Goal: Information Seeking & Learning: Find specific fact

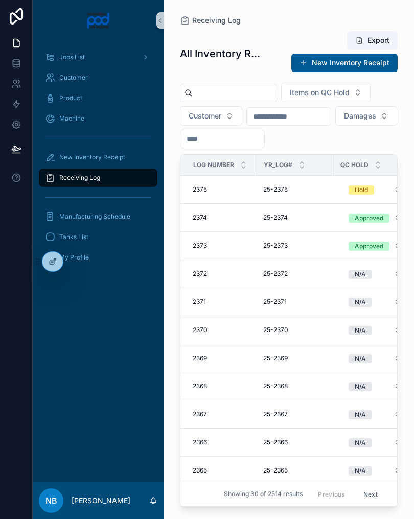
scroll to position [0, 49]
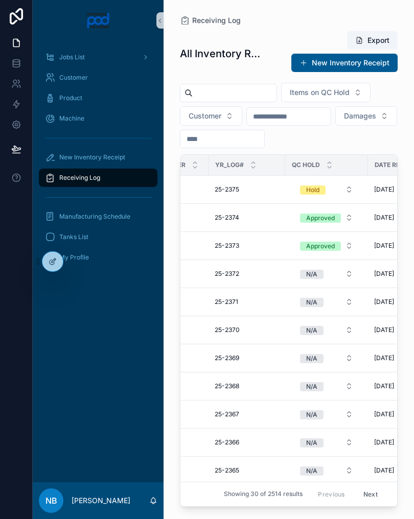
click at [130, 175] on div "Receiving Log" at bounding box center [98, 178] width 106 height 16
click at [128, 185] on div "Receiving Log" at bounding box center [98, 178] width 106 height 16
click at [225, 86] on input "scrollable content" at bounding box center [235, 93] width 84 height 14
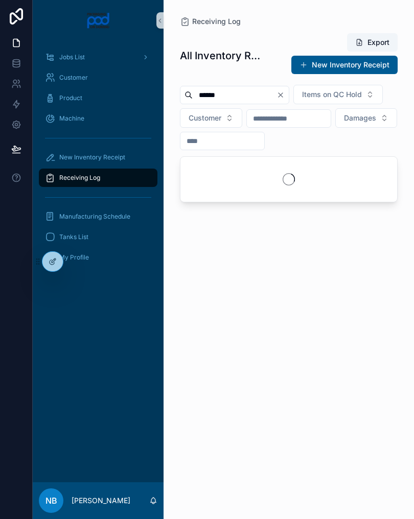
type input "*****"
click at [372, 202] on div "scrollable content" at bounding box center [288, 179] width 217 height 45
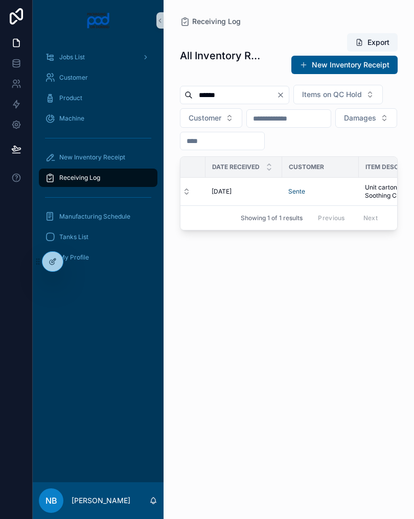
scroll to position [0, 211]
click at [101, 161] on span "New Inventory Receipt" at bounding box center [92, 157] width 66 height 8
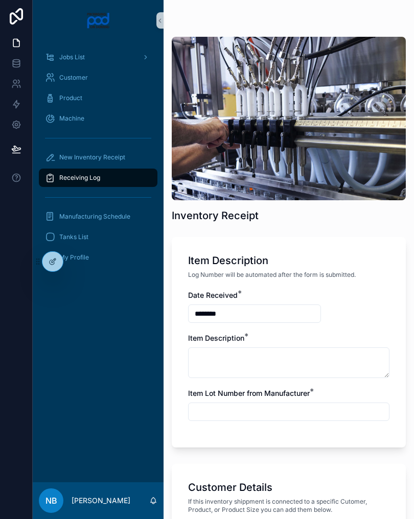
click at [117, 180] on div "Receiving Log" at bounding box center [98, 178] width 106 height 16
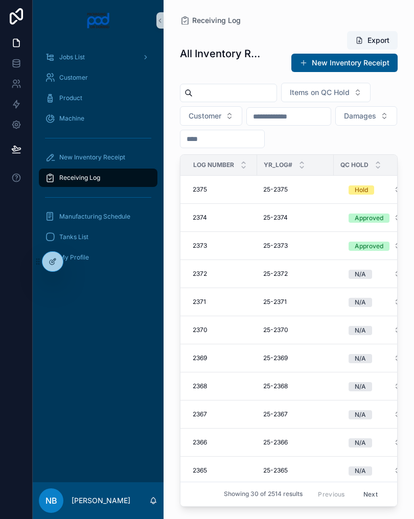
click at [120, 180] on div "Receiving Log" at bounding box center [98, 178] width 106 height 16
click at [133, 188] on div "Receiving Log" at bounding box center [98, 178] width 131 height 20
click at [132, 187] on link "Receiving Log" at bounding box center [98, 178] width 119 height 18
click at [220, 95] on input "scrollable content" at bounding box center [235, 93] width 84 height 14
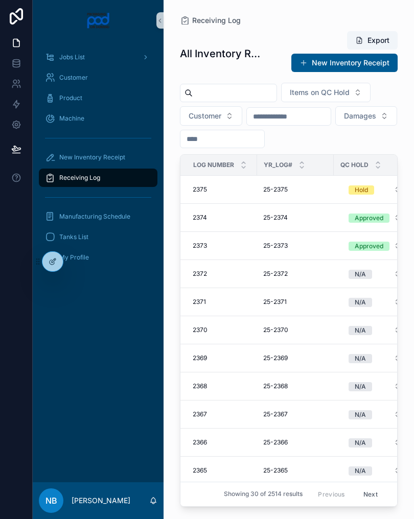
click at [219, 95] on input "scrollable content" at bounding box center [235, 93] width 84 height 14
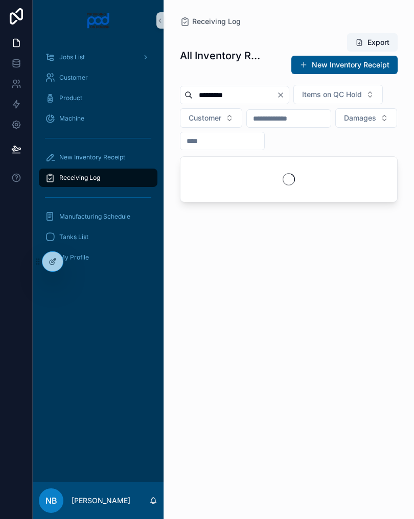
type input "**********"
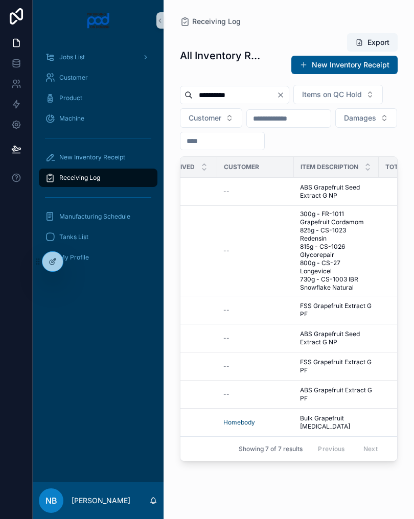
scroll to position [0, 272]
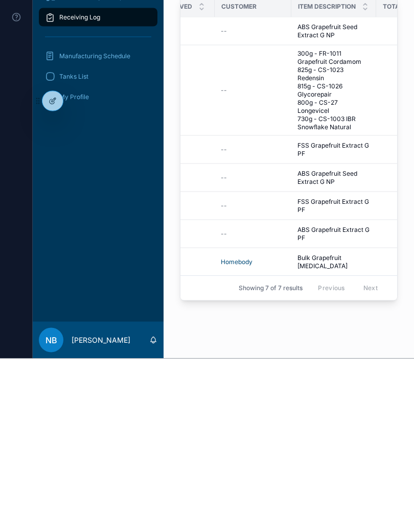
click at [349, 210] on span "300g - FR-1011 Grapefruit Cordamom 825g - CS-1023 Redensin 815g - CS-1026 Glyco…" at bounding box center [333, 251] width 73 height 82
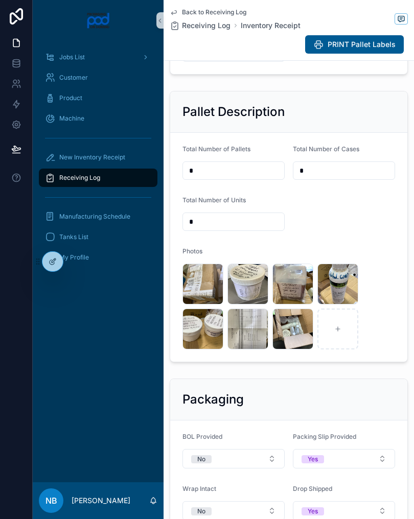
scroll to position [394, 0]
click at [0, 0] on span ".jpg" at bounding box center [0, 0] width 0 height 0
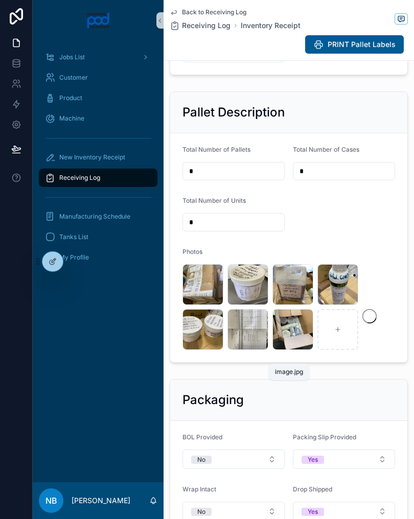
click at [0, 0] on span ".jpg" at bounding box center [0, 0] width 0 height 0
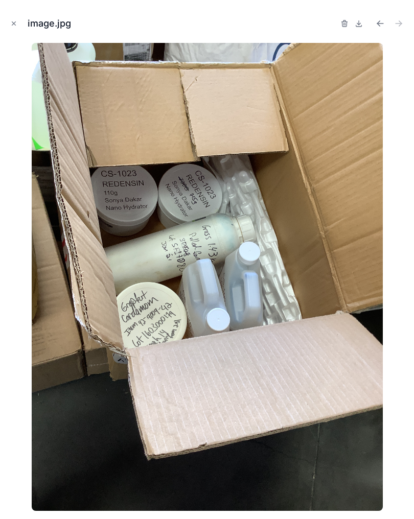
click at [17, 22] on button "Close modal" at bounding box center [13, 23] width 11 height 11
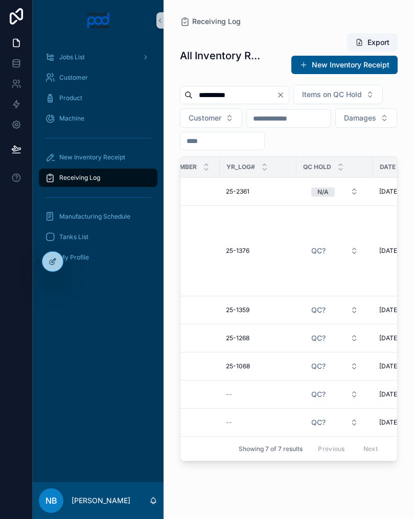
scroll to position [0, 41]
click at [244, 92] on input "**********" at bounding box center [235, 95] width 84 height 14
type input "*"
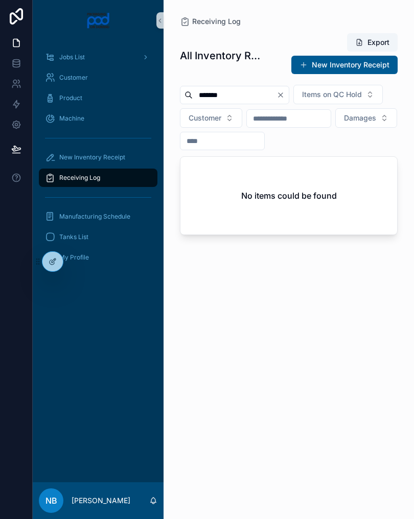
type input "*******"
click at [301, 83] on div "All Inventory Receipts Export New Inventory Receipt ******* Items on QC Hold Cu…" at bounding box center [289, 267] width 218 height 480
click at [285, 98] on icon "Clear" at bounding box center [281, 95] width 8 height 8
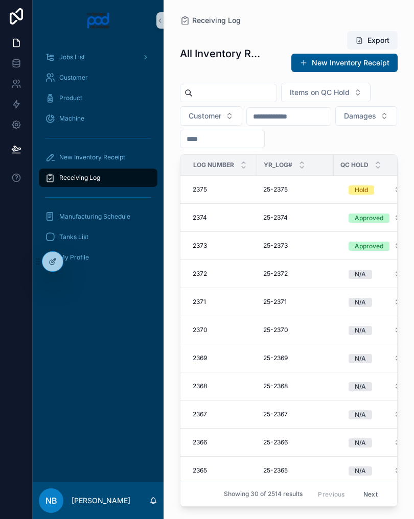
click at [237, 99] on input "scrollable content" at bounding box center [235, 93] width 84 height 14
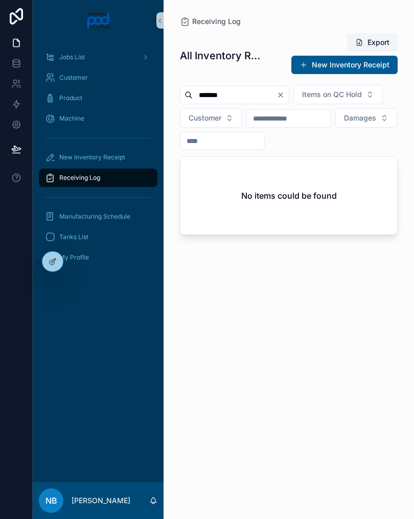
type input "********"
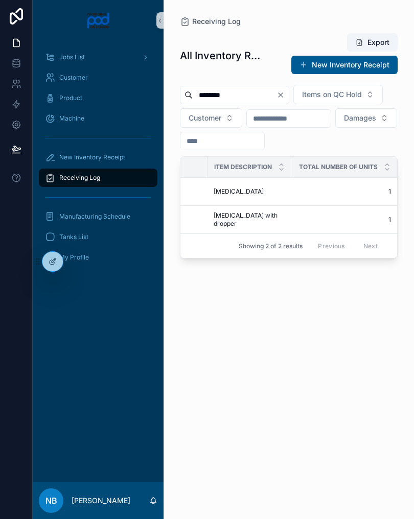
scroll to position [0, 355]
click at [271, 196] on div "[MEDICAL_DATA] [MEDICAL_DATA]" at bounding box center [251, 192] width 73 height 8
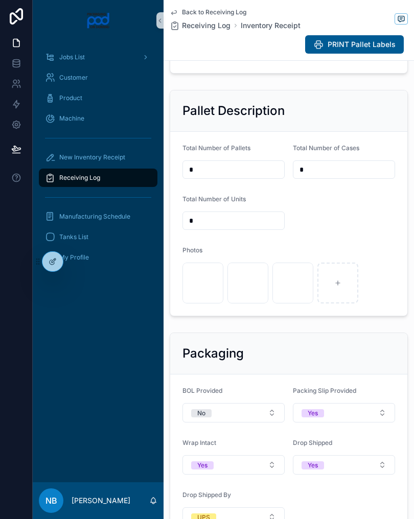
scroll to position [325, 0]
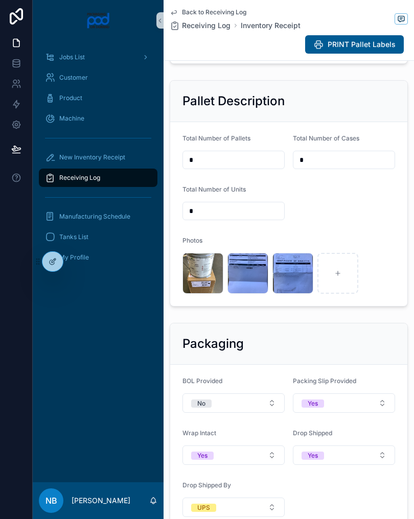
click at [0, 0] on span ".jpg" at bounding box center [0, 0] width 0 height 0
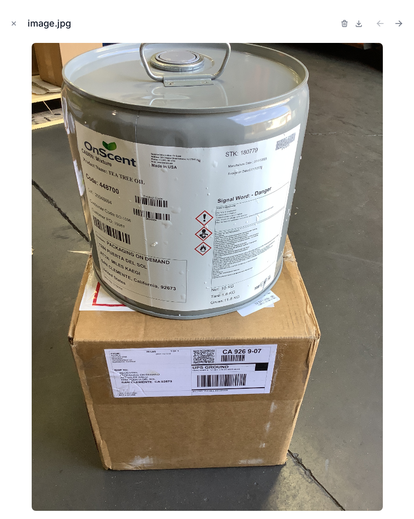
click at [14, 29] on button "Close modal" at bounding box center [13, 23] width 11 height 11
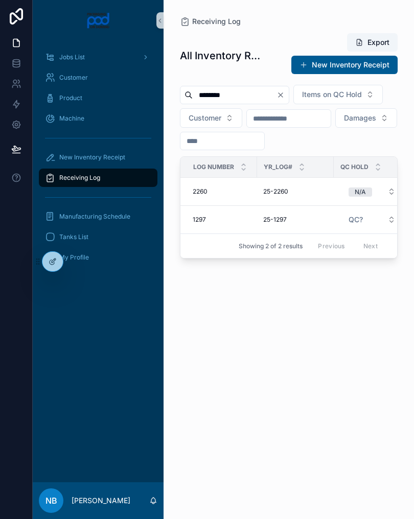
click at [285, 97] on icon "Clear" at bounding box center [281, 95] width 8 height 8
click at [243, 98] on input "scrollable content" at bounding box center [235, 95] width 84 height 14
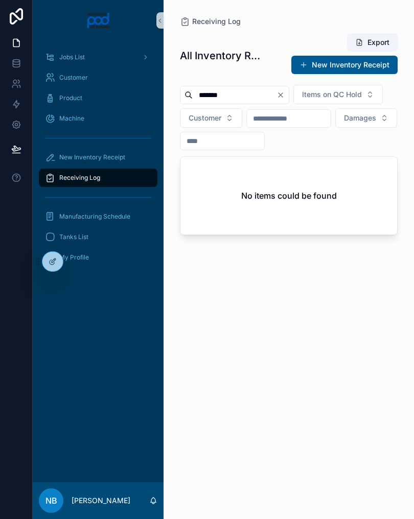
type input "********"
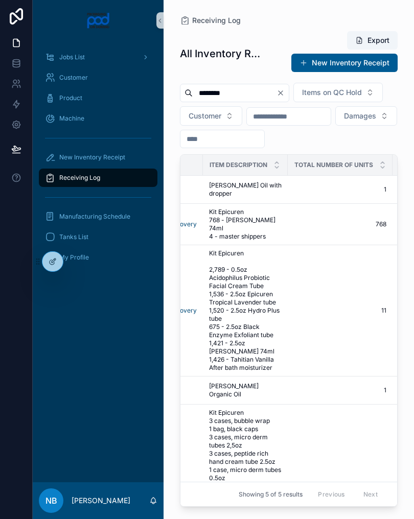
scroll to position [0, 364]
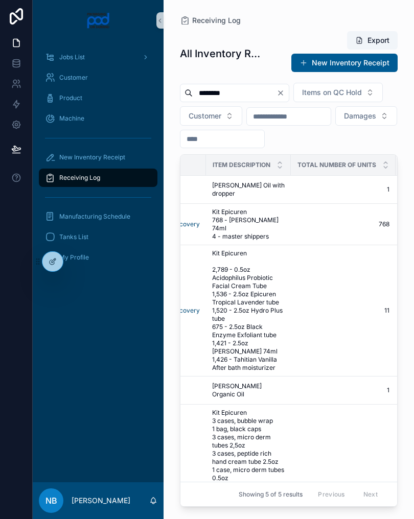
click at [261, 198] on span "[PERSON_NAME] Oil with dropper" at bounding box center [248, 189] width 73 height 16
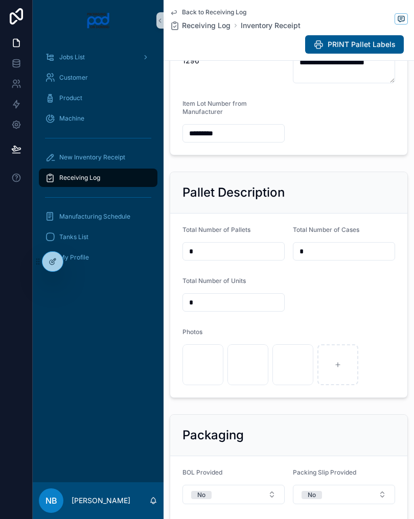
scroll to position [341, 0]
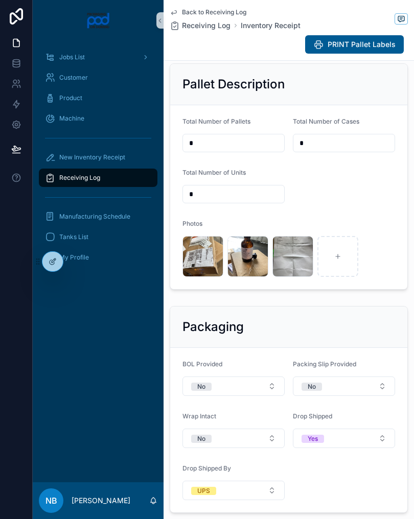
click at [0, 0] on div "image .jpg" at bounding box center [0, 0] width 0 height 0
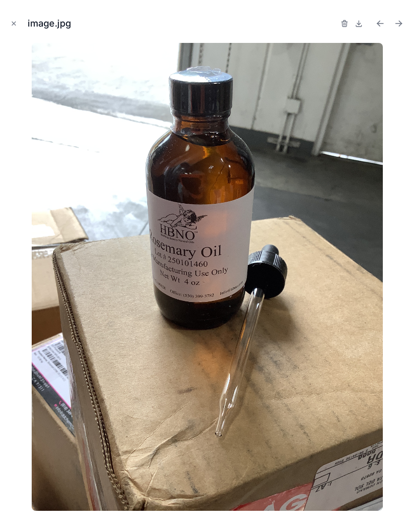
click at [19, 25] on button "Close modal" at bounding box center [13, 23] width 11 height 11
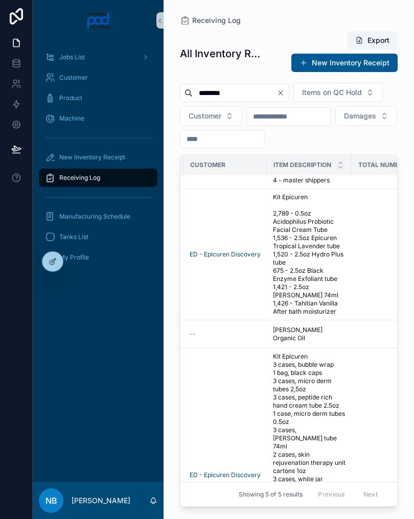
scroll to position [65, 307]
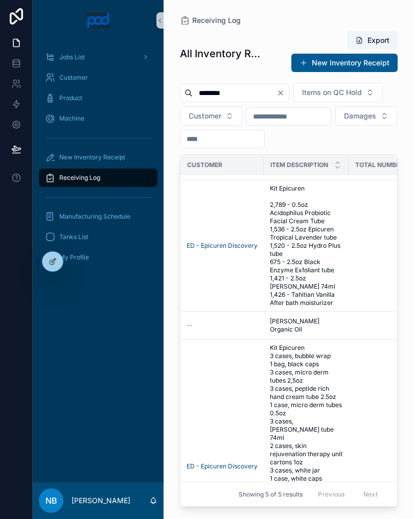
click at [344, 340] on td "[PERSON_NAME] Organic Oil [PERSON_NAME] Organic Oil" at bounding box center [306, 326] width 85 height 28
click at [329, 334] on span "[PERSON_NAME] Organic Oil" at bounding box center [306, 325] width 73 height 16
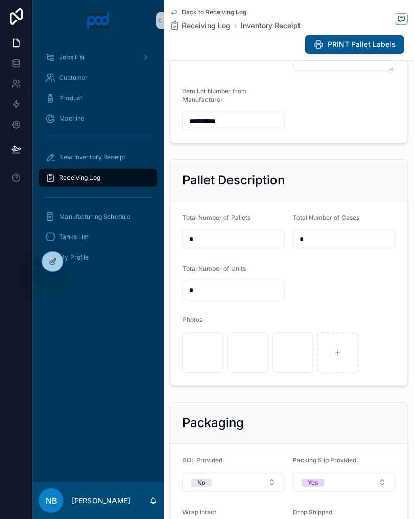
scroll to position [260, 0]
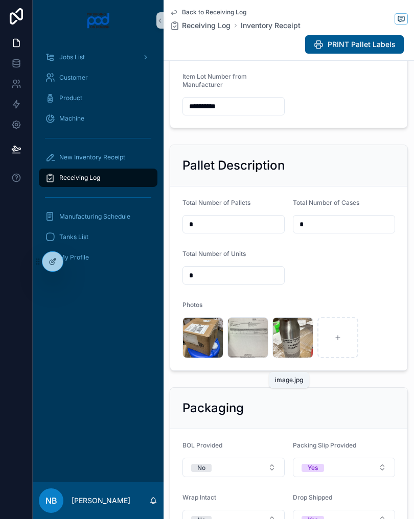
click at [0, 0] on span ".jpg" at bounding box center [0, 0] width 0 height 0
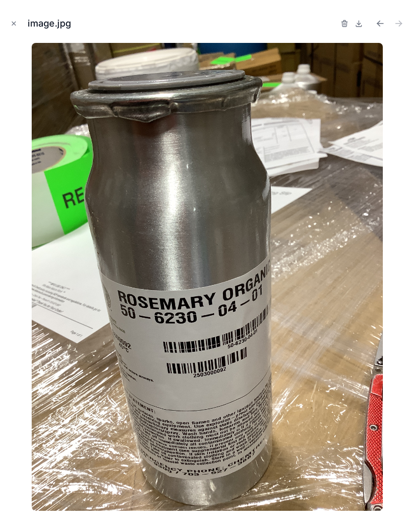
click at [17, 27] on button "Close modal" at bounding box center [13, 23] width 11 height 11
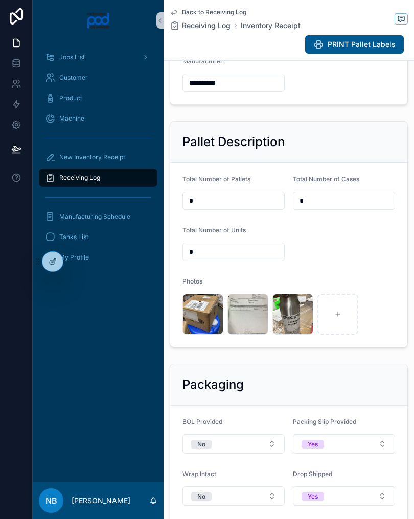
scroll to position [271, 0]
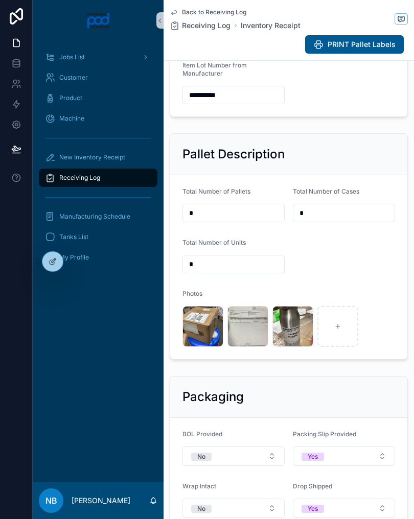
click at [248, 347] on div "image .jpg" at bounding box center [247, 326] width 41 height 41
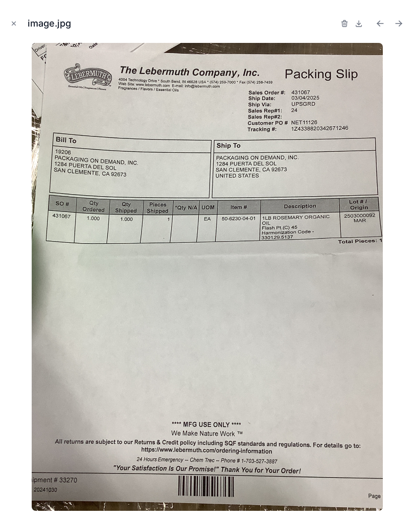
click at [19, 35] on div "image.jpg" at bounding box center [207, 23] width 398 height 31
click at [19, 28] on button "Close modal" at bounding box center [13, 23] width 11 height 11
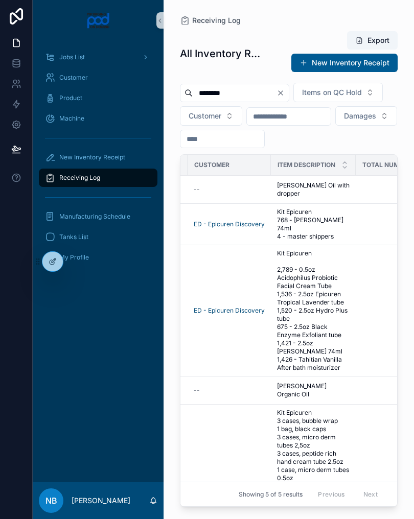
scroll to position [0, 299]
click at [248, 98] on input "********" at bounding box center [235, 93] width 84 height 14
click at [285, 95] on icon "Clear" at bounding box center [281, 93] width 8 height 8
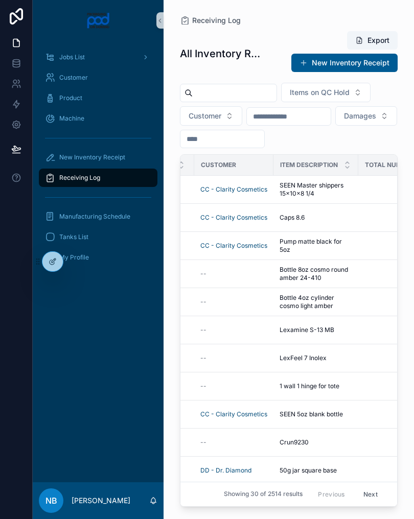
click at [222, 99] on input "scrollable content" at bounding box center [235, 93] width 84 height 14
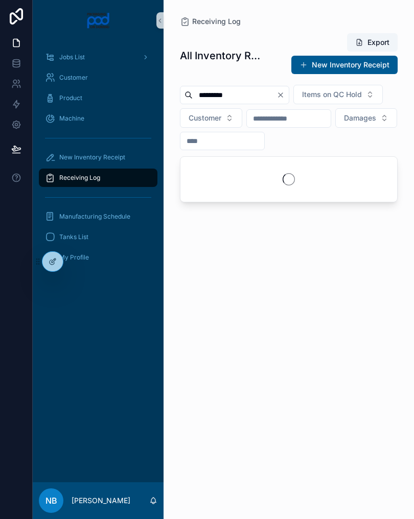
type input "**********"
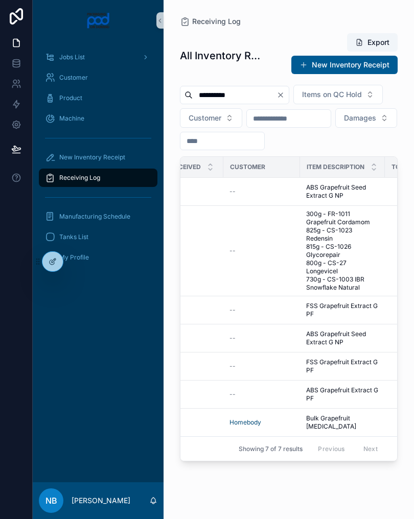
scroll to position [0, 268]
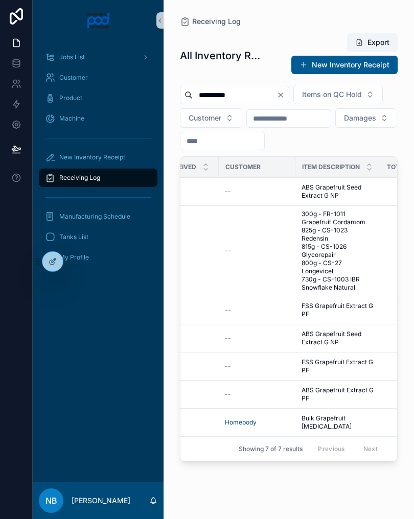
click at [355, 200] on span "ABS Grapefruit Seed Extract G NP" at bounding box center [338, 191] width 73 height 16
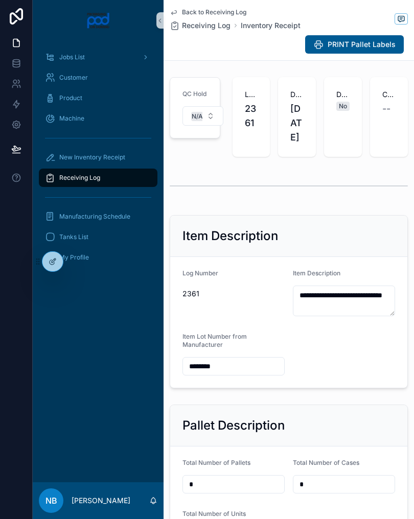
scroll to position [312, 0]
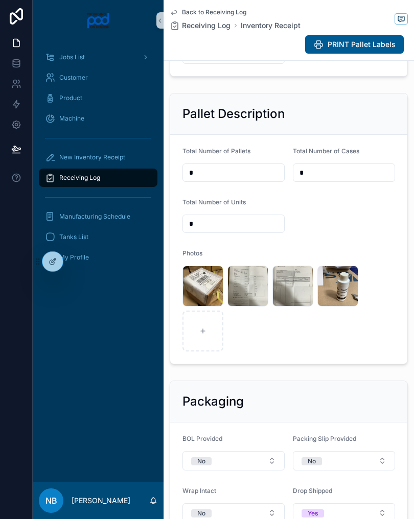
click at [0, 0] on span ".jpg" at bounding box center [0, 0] width 0 height 0
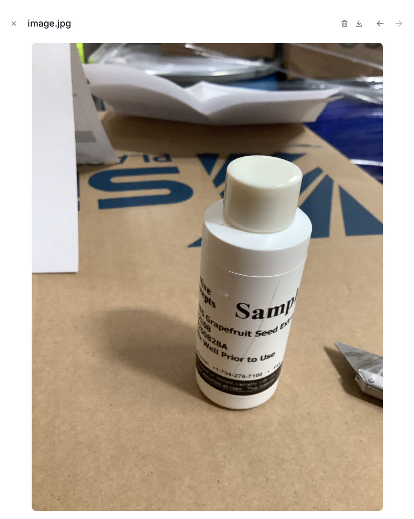
click at [15, 24] on icon "Close modal" at bounding box center [13, 23] width 7 height 7
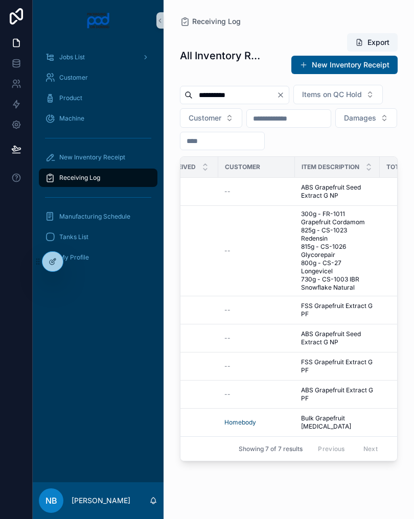
scroll to position [0, 271]
click at [340, 318] on span "FSS Grapefruit Extract G PF" at bounding box center [335, 310] width 73 height 16
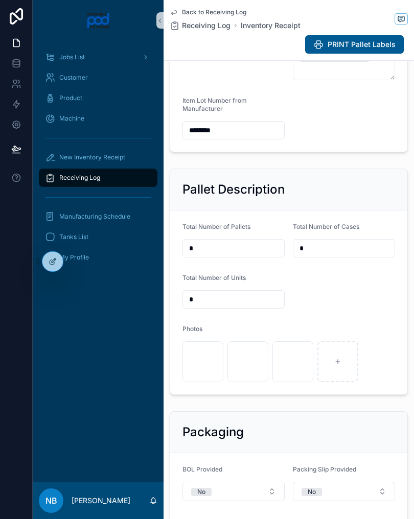
scroll to position [244, 0]
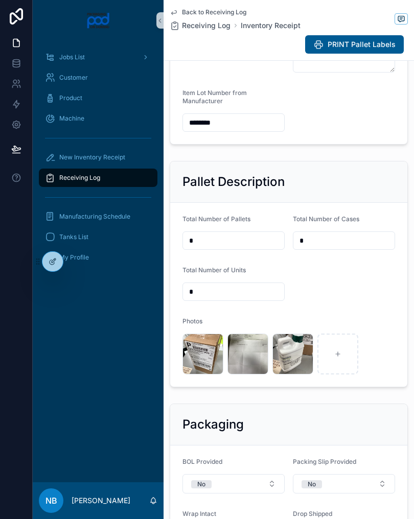
click at [0, 0] on span ".jpg" at bounding box center [0, 0] width 0 height 0
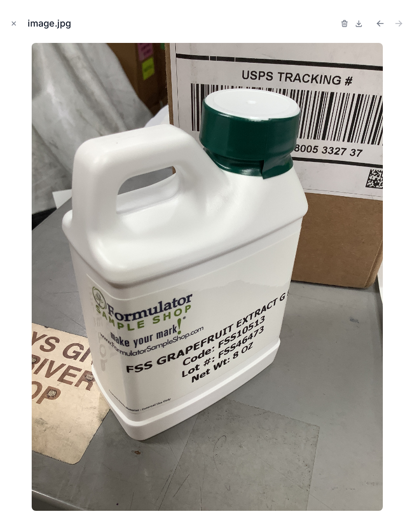
click at [10, 33] on div "image.jpg" at bounding box center [207, 23] width 398 height 31
click at [18, 27] on button "Close modal" at bounding box center [13, 23] width 11 height 11
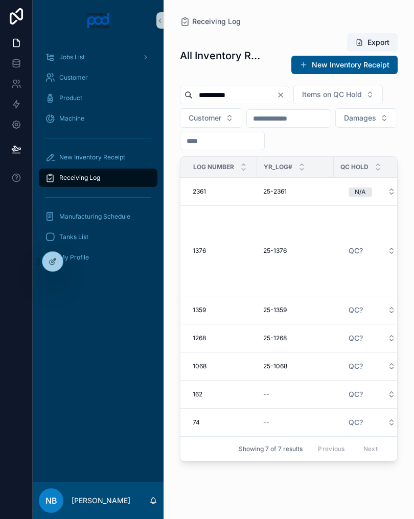
click at [285, 98] on icon "Clear" at bounding box center [281, 95] width 8 height 8
click at [254, 98] on input "scrollable content" at bounding box center [235, 95] width 84 height 14
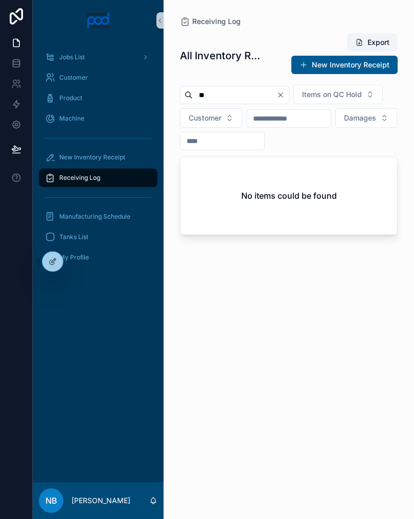
type input "*"
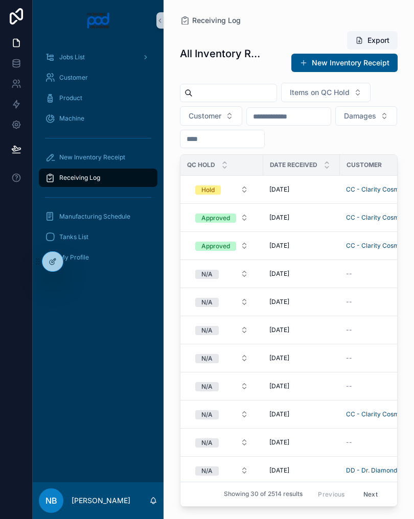
scroll to position [0, 154]
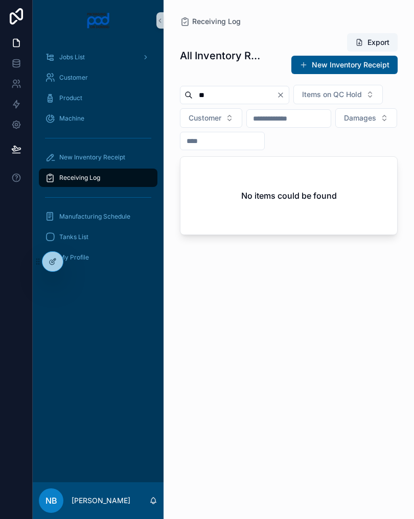
type input "*"
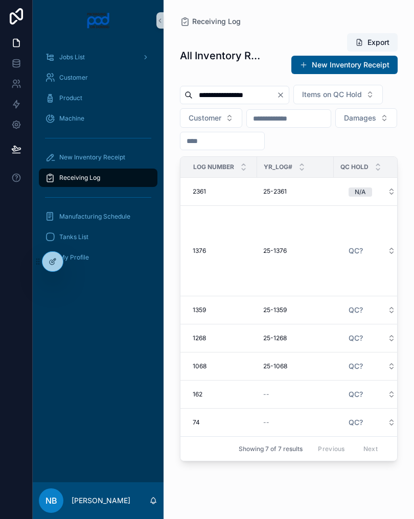
type input "**********"
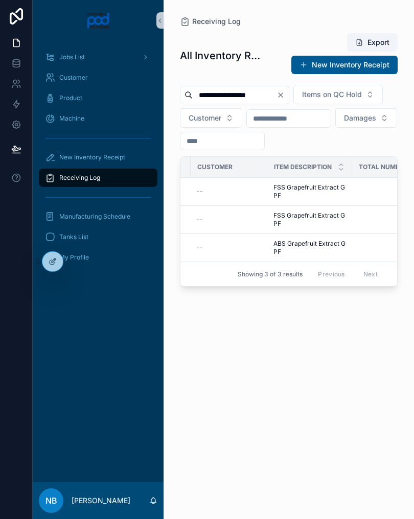
scroll to position [0, 305]
click at [324, 200] on span "FSS Grapefruit Extract G PF" at bounding box center [301, 191] width 73 height 16
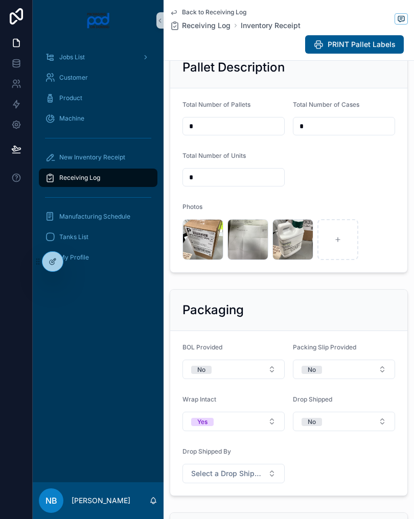
scroll to position [361, 0]
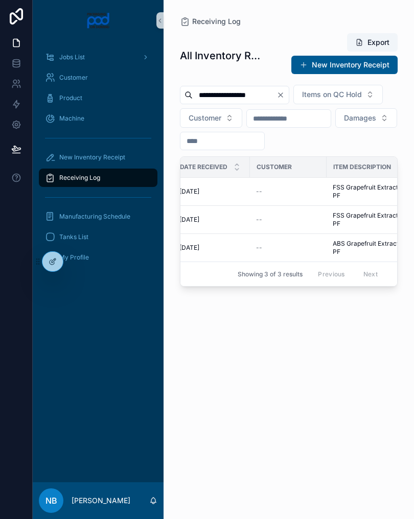
scroll to position [0, 274]
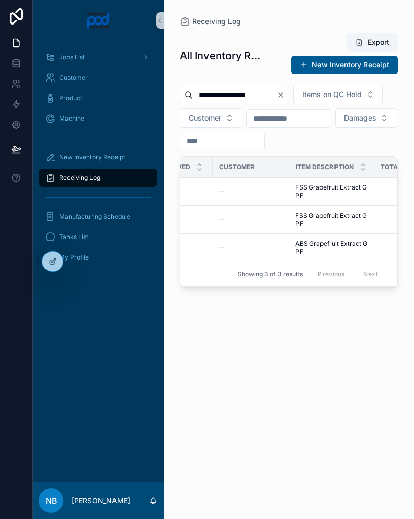
click at [357, 228] on span "FSS Grapefruit Extract G PF" at bounding box center [331, 220] width 73 height 16
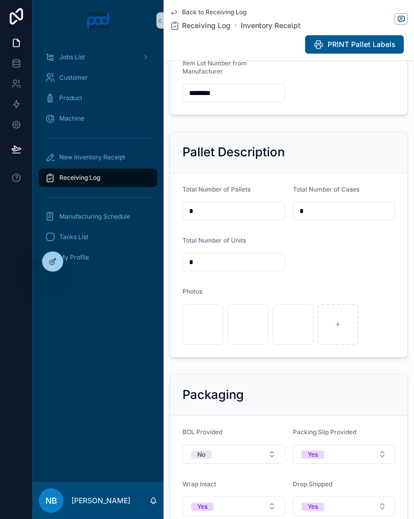
scroll to position [281, 0]
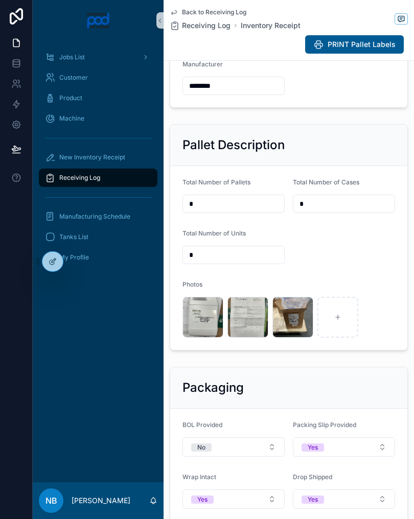
click at [208, 350] on form "Total Number of Pallets * Total Number of Cases * Total Number of Units * Photo…" at bounding box center [288, 258] width 237 height 184
click at [0, 0] on span ".jpg" at bounding box center [0, 0] width 0 height 0
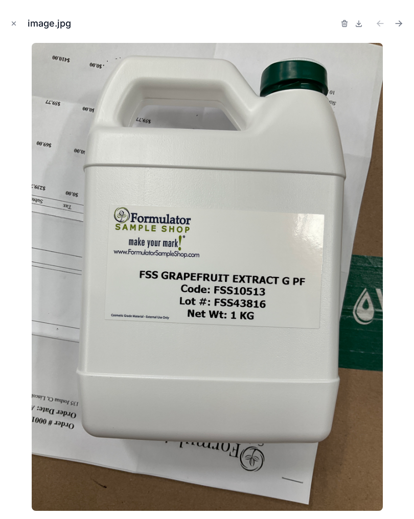
click at [217, 346] on img at bounding box center [207, 277] width 351 height 468
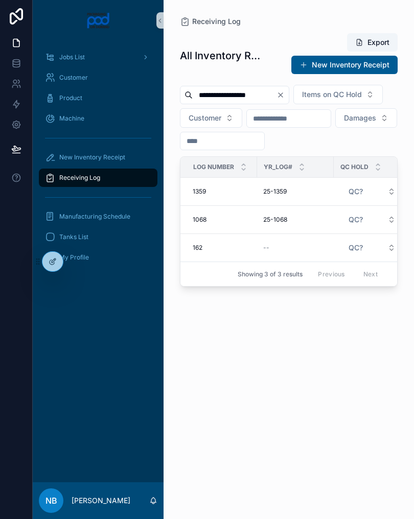
click at [223, 99] on input "**********" at bounding box center [235, 95] width 84 height 14
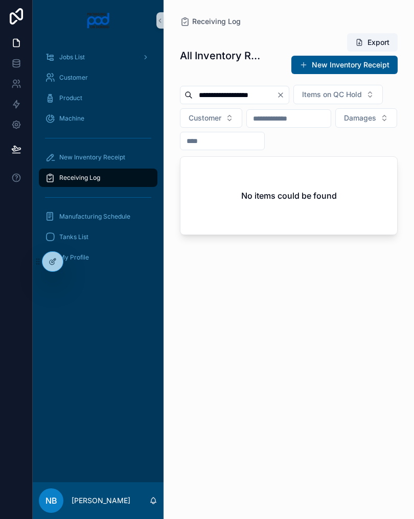
click at [274, 96] on input "**********" at bounding box center [235, 95] width 84 height 14
type input "**********"
